Goal: Navigation & Orientation: Find specific page/section

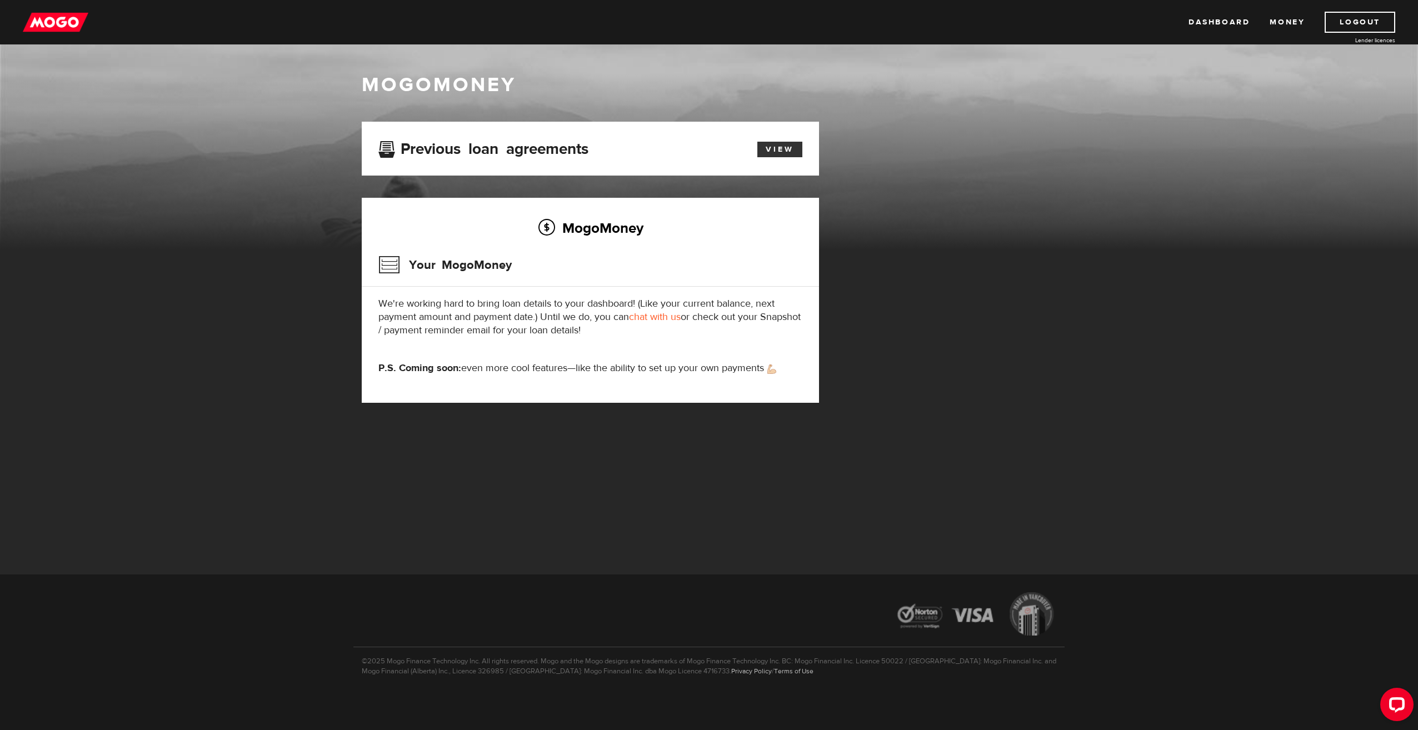
click at [771, 149] on link "View" at bounding box center [780, 150] width 45 height 16
click at [1287, 20] on link "Money" at bounding box center [1287, 22] width 35 height 21
click at [43, 20] on img at bounding box center [56, 22] width 66 height 21
click at [783, 146] on link "View" at bounding box center [780, 150] width 45 height 16
